Goal: Task Accomplishment & Management: Complete application form

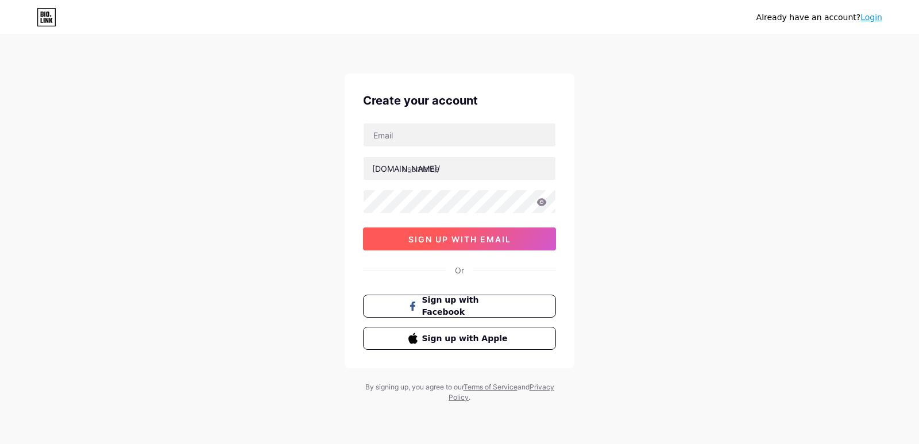
click at [479, 243] on span "sign up with email" at bounding box center [459, 239] width 103 height 10
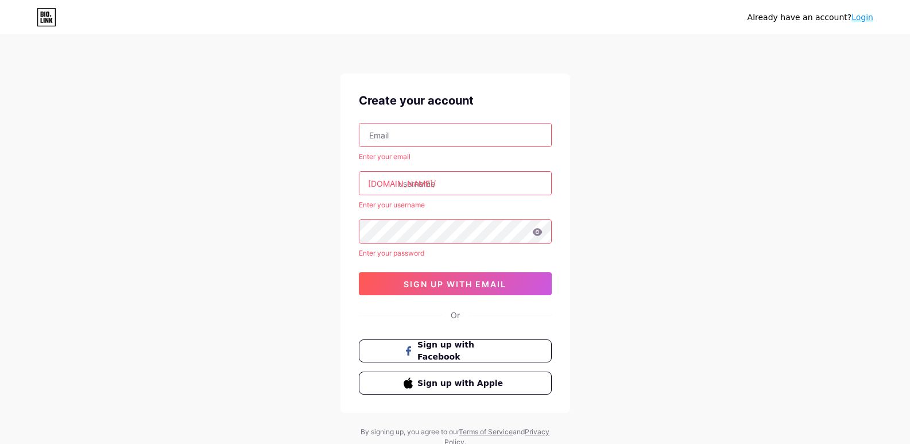
click at [407, 134] on input "text" at bounding box center [455, 134] width 192 height 23
type input "[EMAIL_ADDRESS][DOMAIN_NAME]"
click at [442, 184] on input "text" at bounding box center [455, 183] width 192 height 23
click at [440, 183] on input "text" at bounding box center [455, 183] width 192 height 23
paste input "hastenchemical"
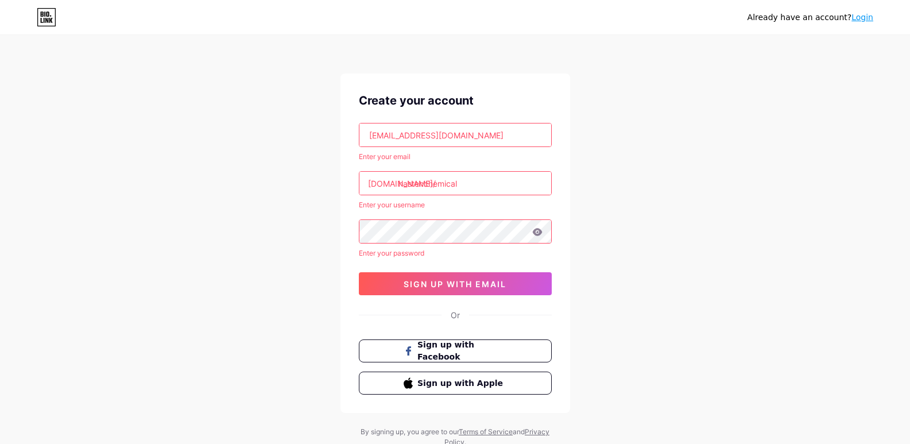
type input "hastenchemical"
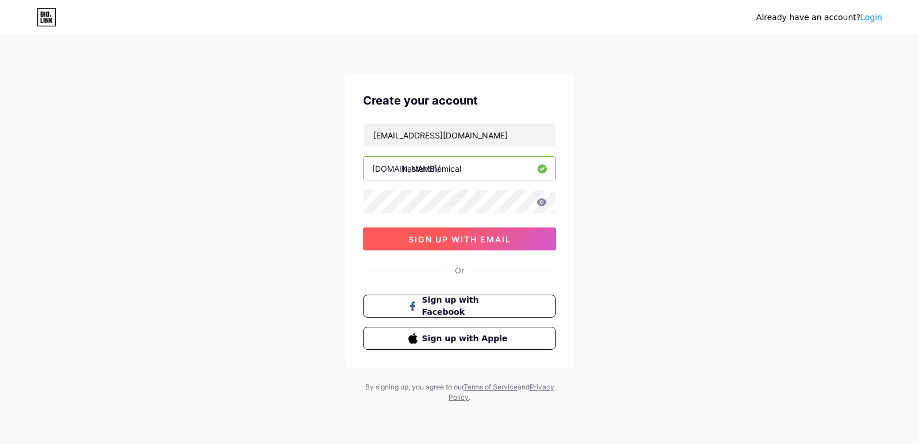
click at [515, 239] on button "sign up with email" at bounding box center [459, 238] width 193 height 23
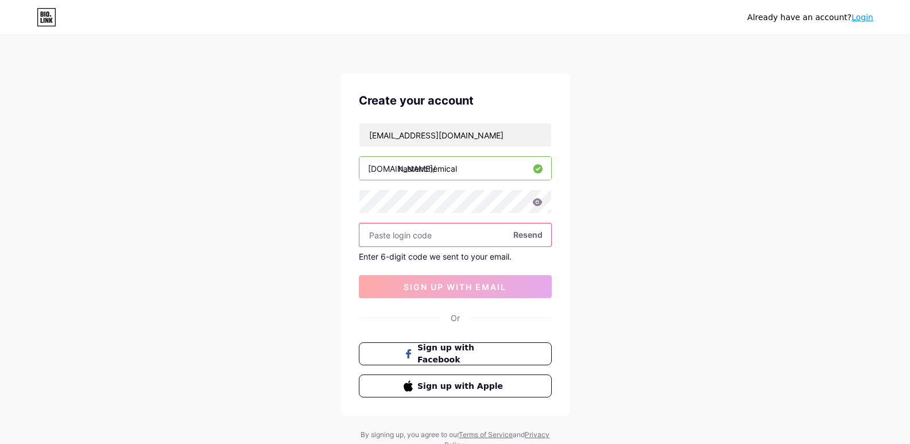
paste input "535787"
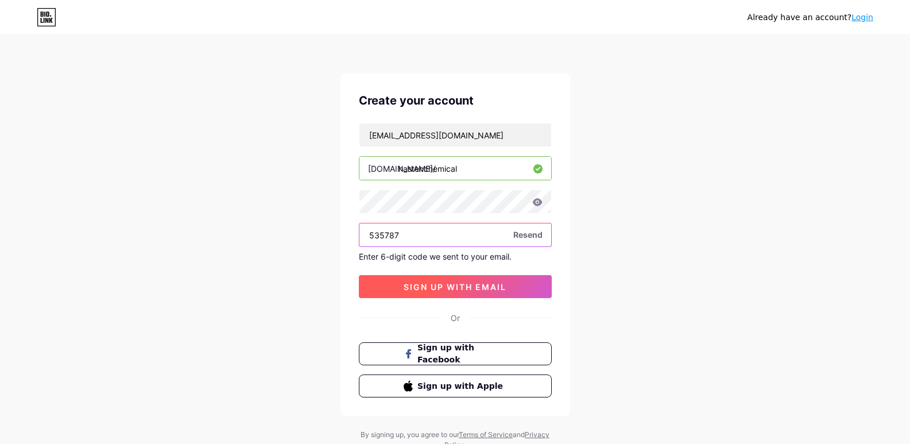
type input "535787"
click at [455, 289] on span "sign up with email" at bounding box center [455, 287] width 103 height 10
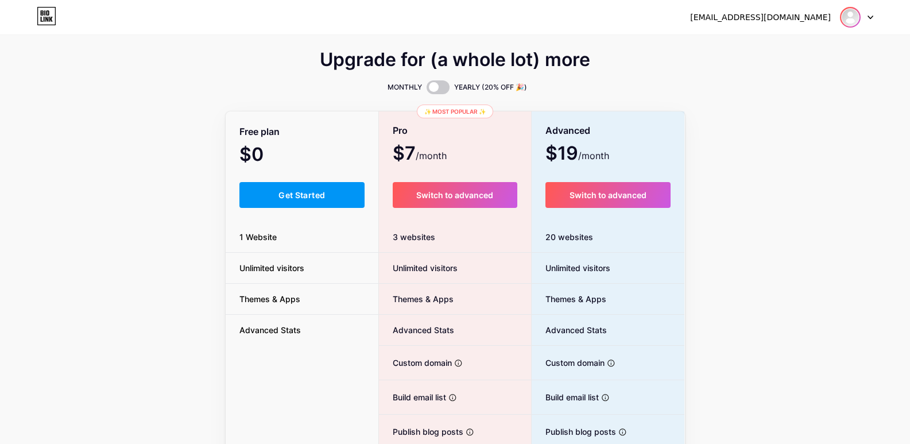
click at [858, 18] on img at bounding box center [850, 17] width 18 height 18
click at [866, 17] on div at bounding box center [856, 17] width 33 height 21
click at [851, 11] on img at bounding box center [850, 17] width 18 height 18
click at [802, 44] on link "Dashboard" at bounding box center [801, 47] width 142 height 31
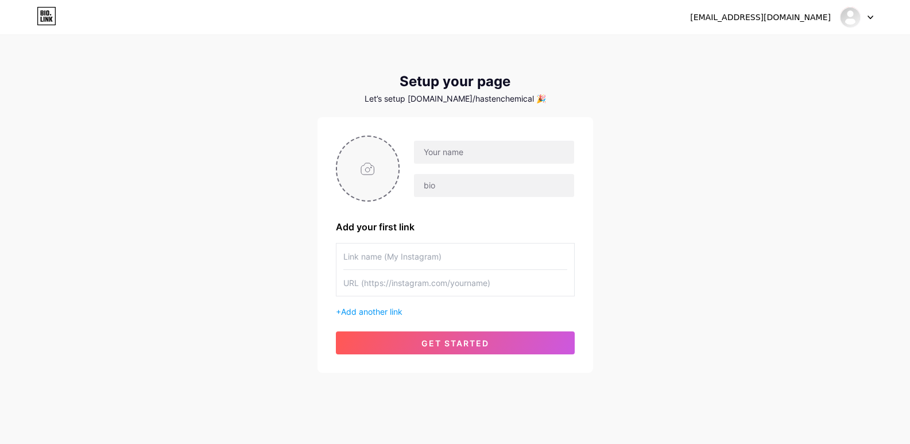
click at [372, 169] on input "file" at bounding box center [368, 169] width 62 height 64
